Goal: Check status: Check status

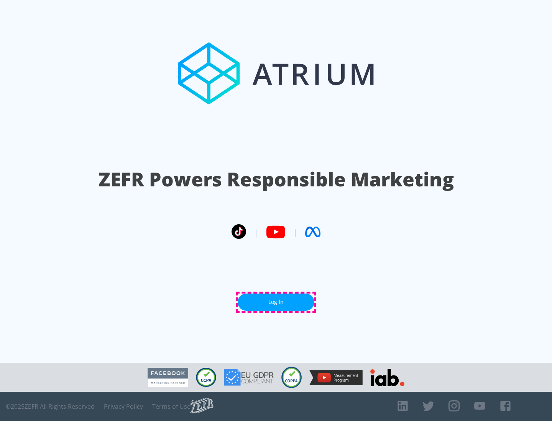
click at [276, 302] on link "Log In" at bounding box center [276, 302] width 77 height 17
